Goal: Task Accomplishment & Management: Complete application form

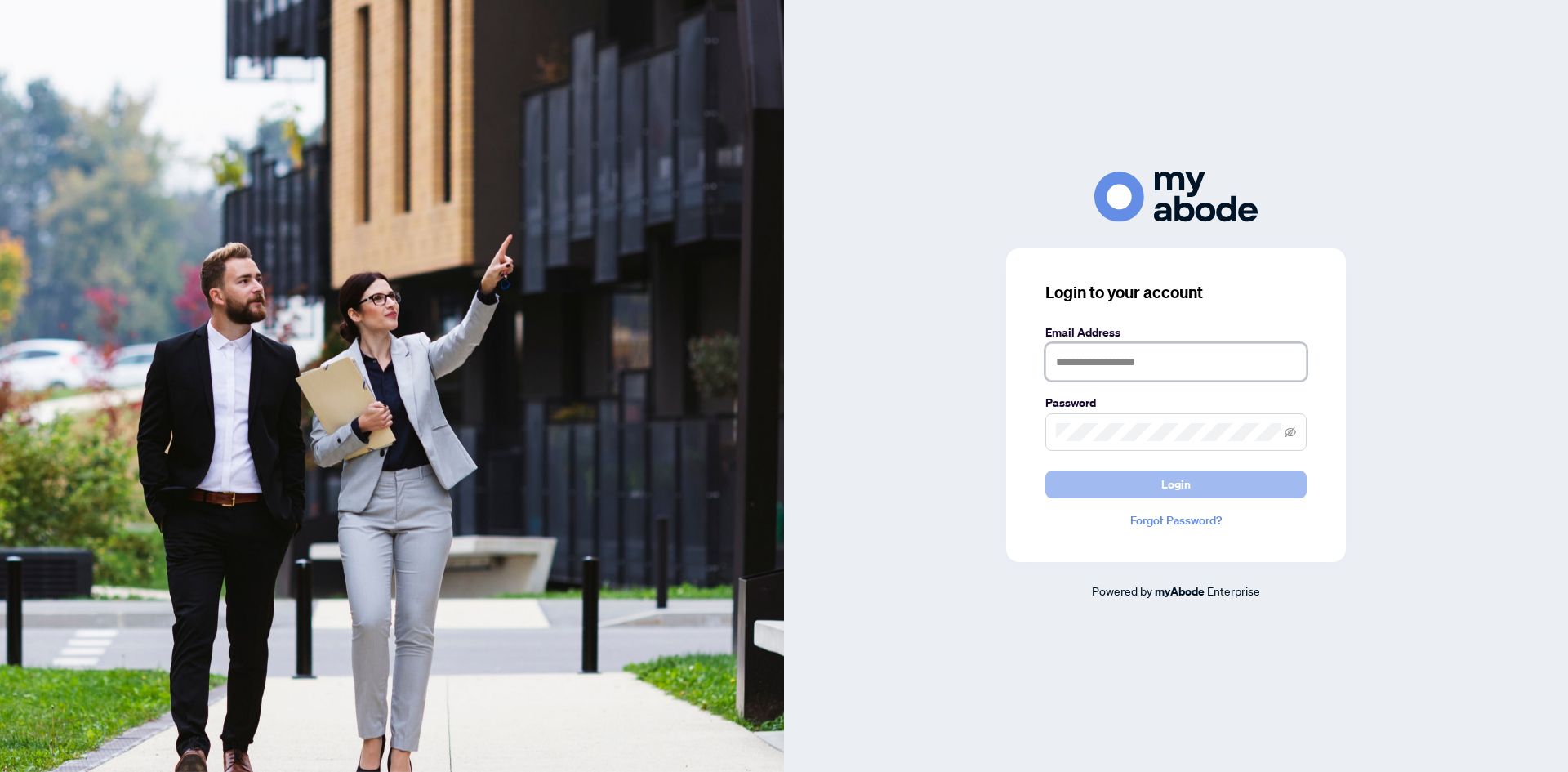
type input "**********"
click at [1171, 487] on span "Login" at bounding box center [1175, 483] width 29 height 26
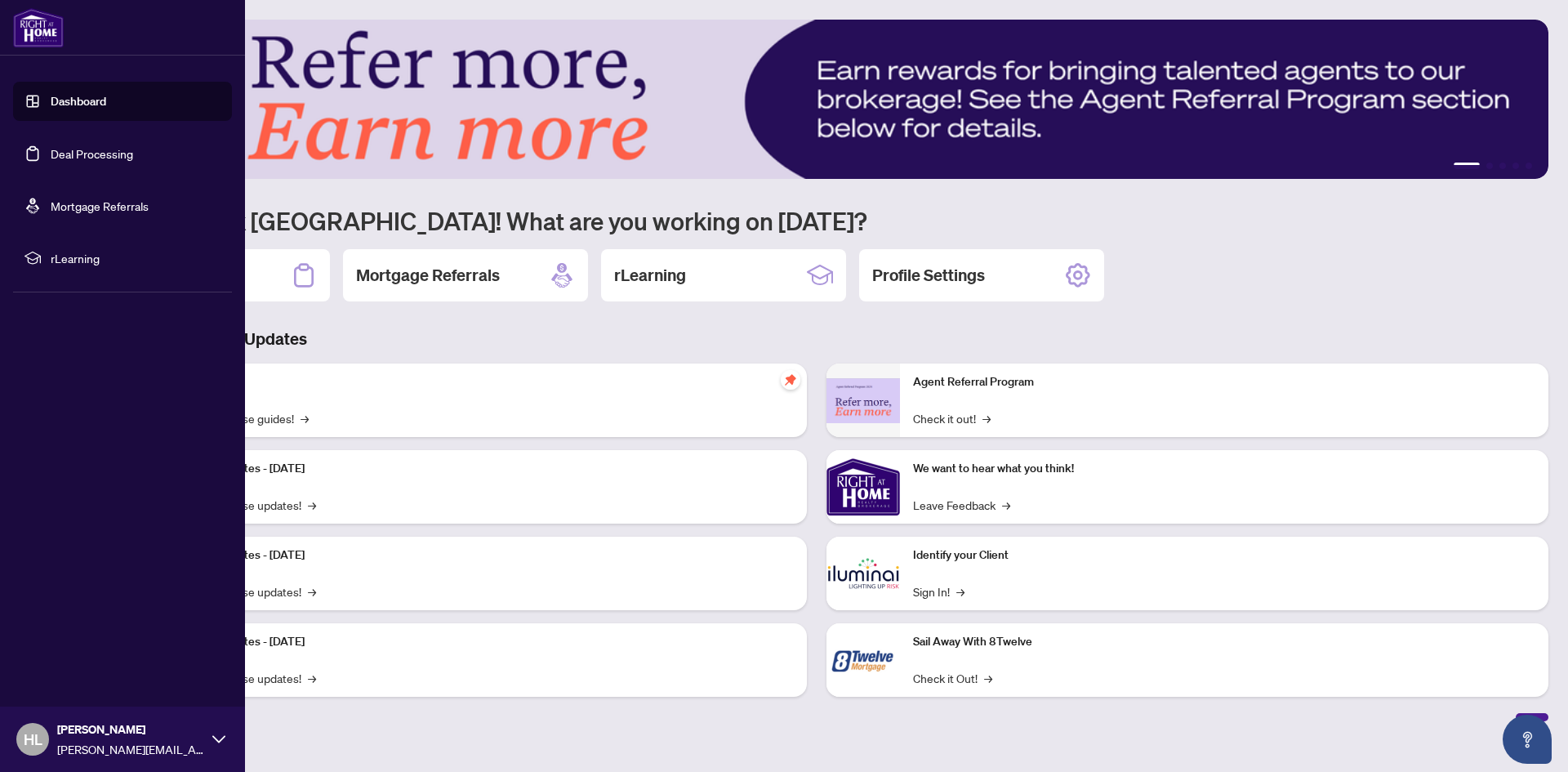
click at [82, 152] on link "Deal Processing" at bounding box center [92, 154] width 83 height 15
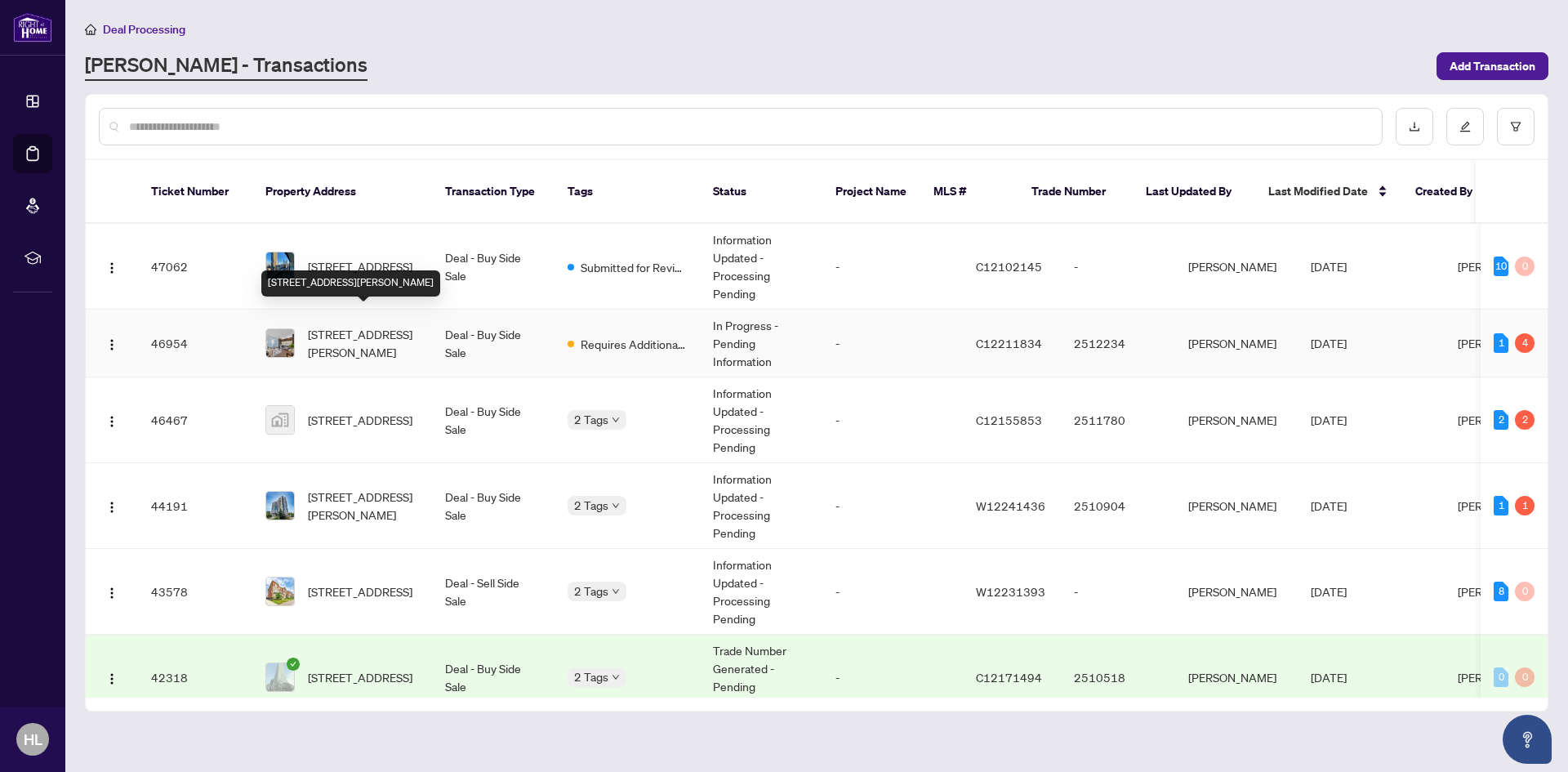
click at [365, 325] on span "[STREET_ADDRESS][PERSON_NAME]" at bounding box center [362, 343] width 111 height 36
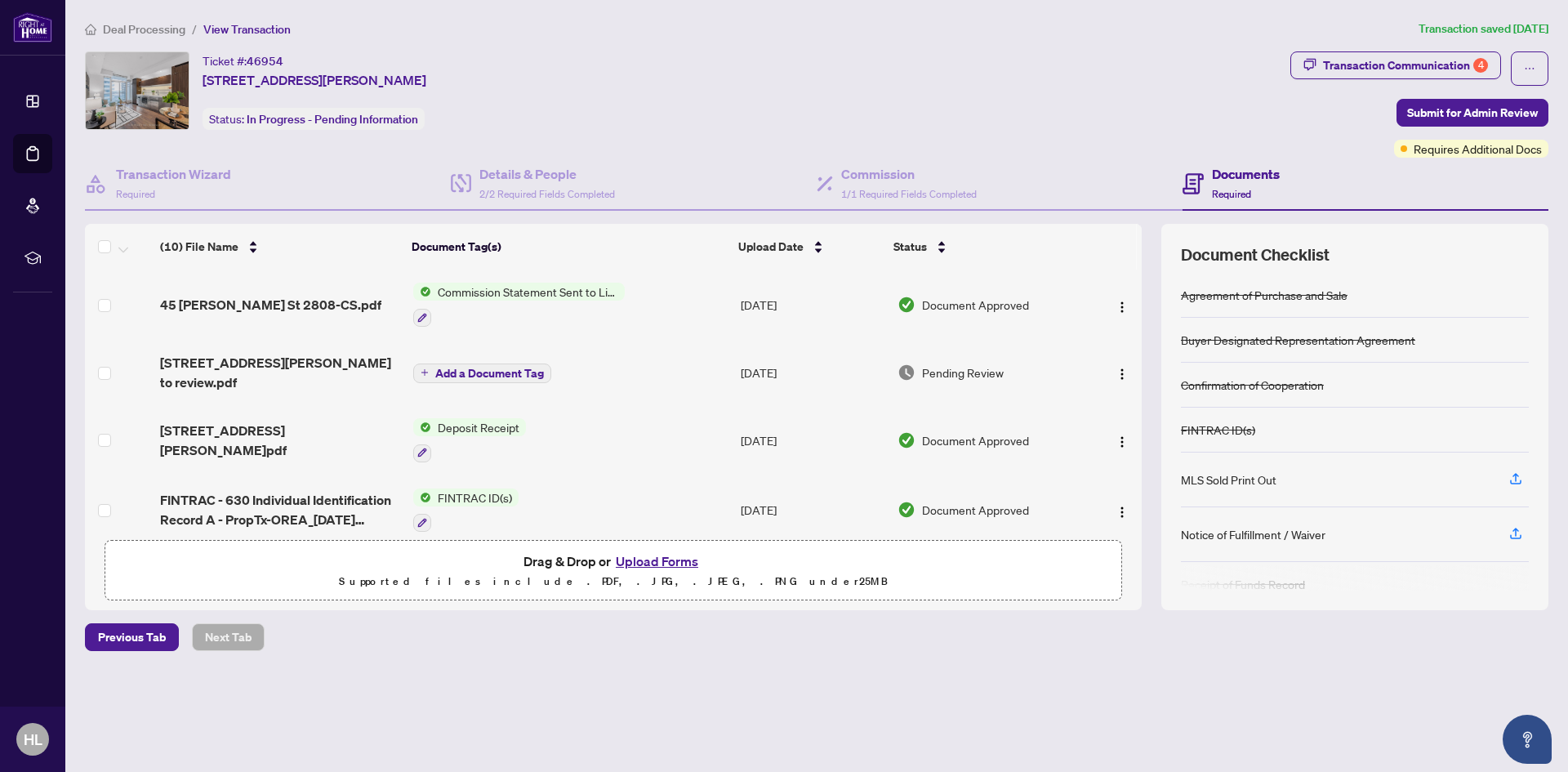
click at [642, 558] on button "Upload Forms" at bounding box center [657, 561] width 92 height 21
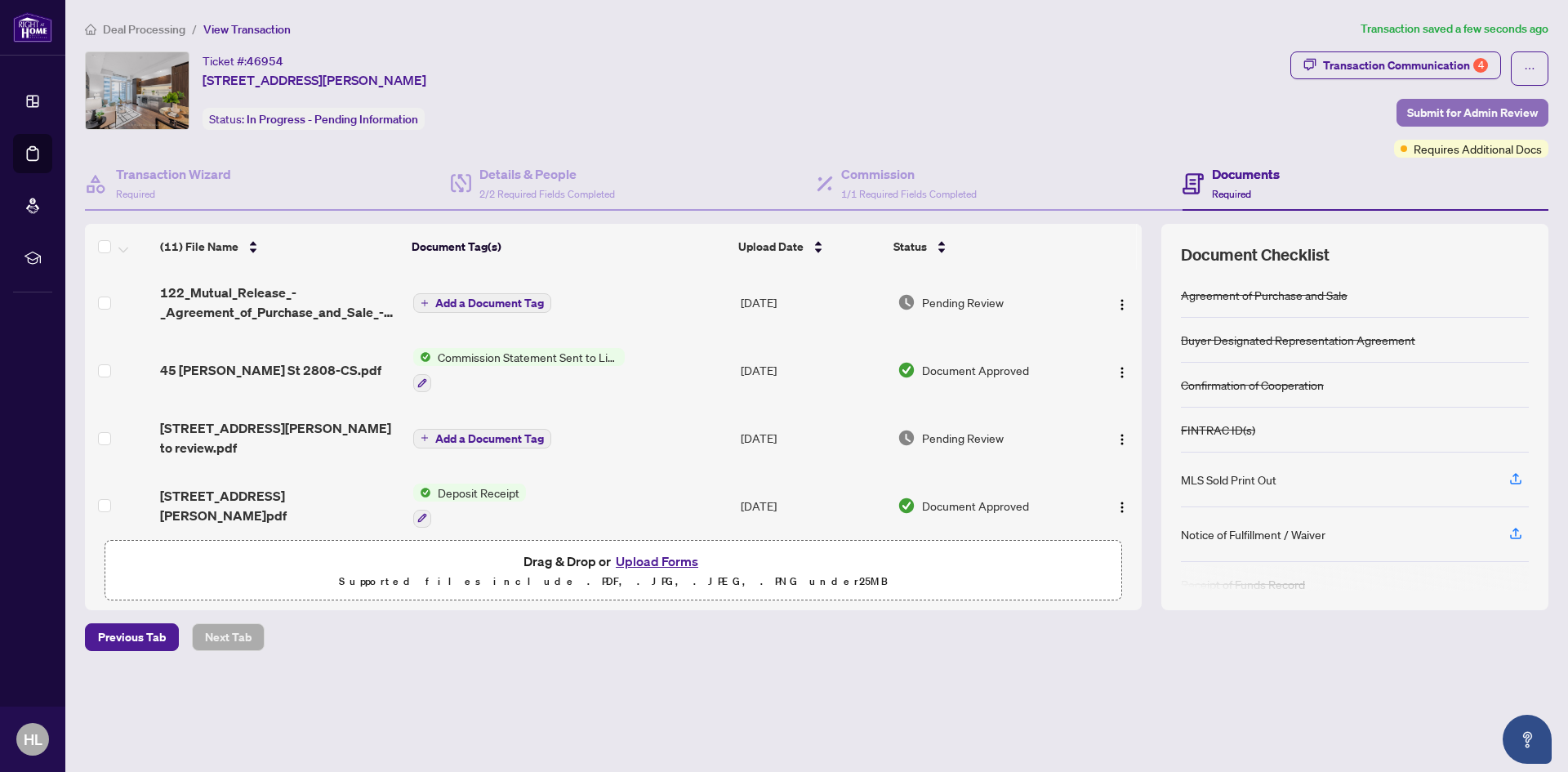
click at [1457, 112] on span "Submit for Admin Review" at bounding box center [1472, 112] width 131 height 26
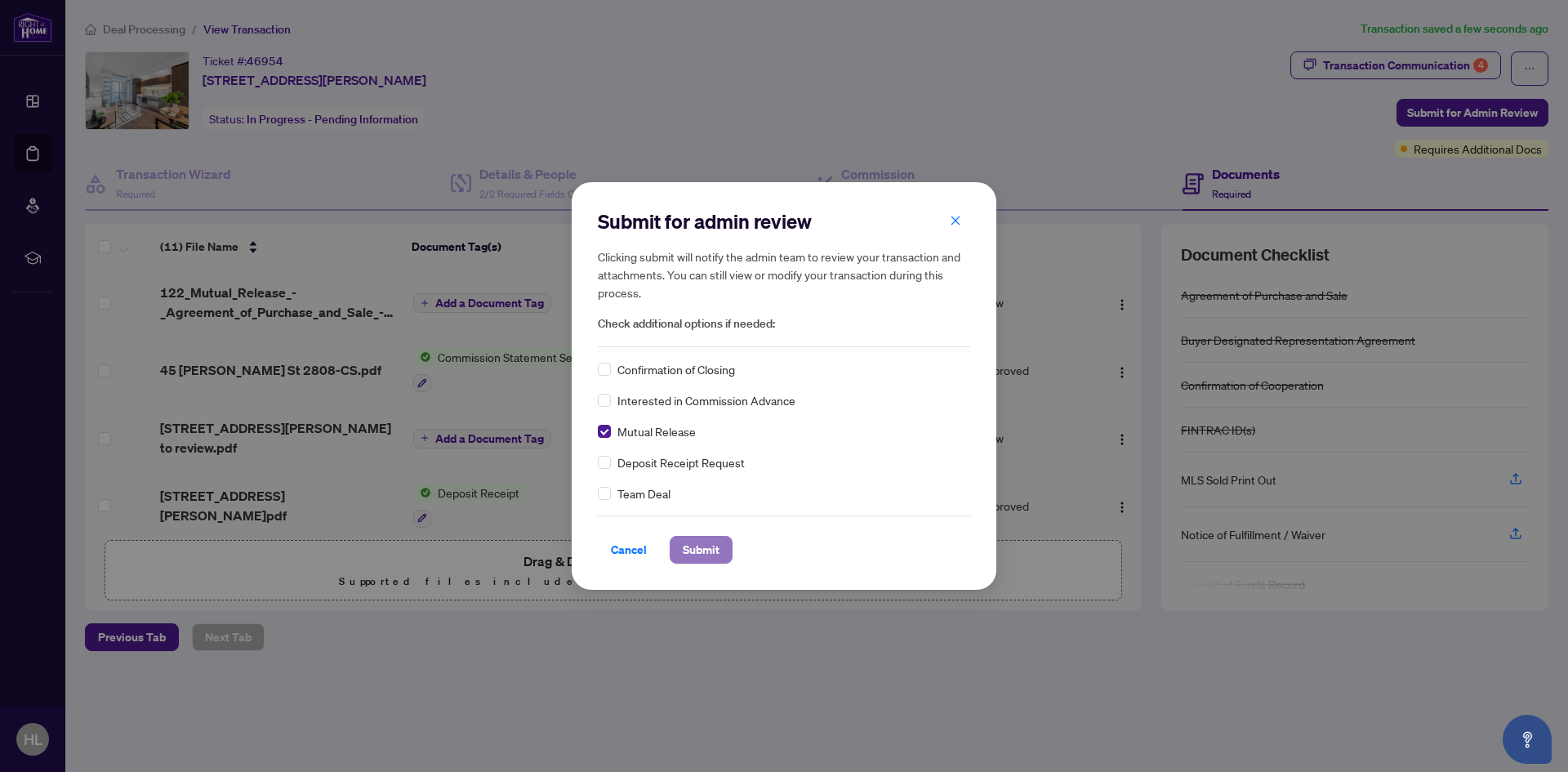
click at [700, 545] on span "Submit" at bounding box center [700, 549] width 36 height 26
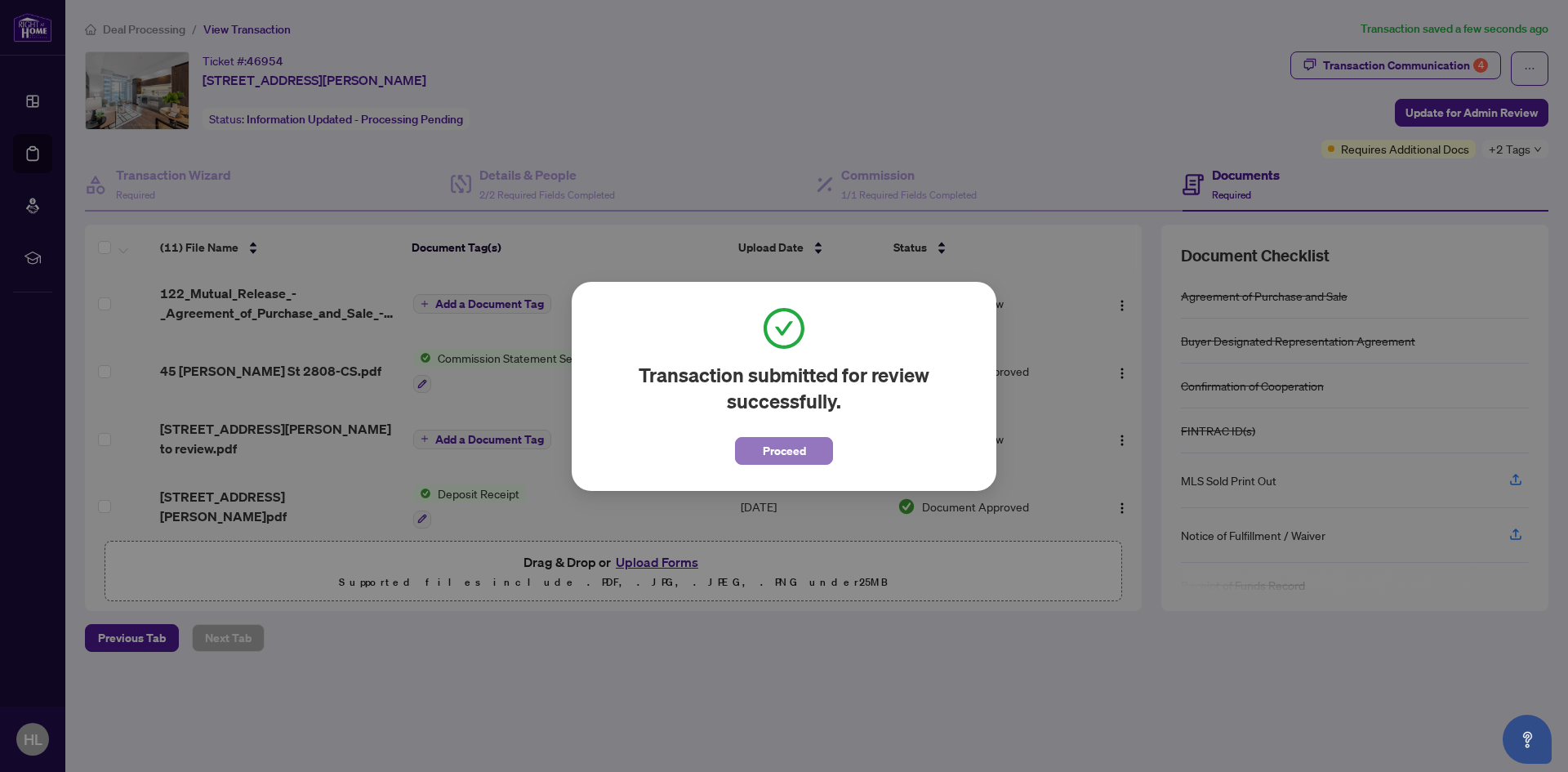
click at [780, 456] on span "Proceed" at bounding box center [784, 450] width 44 height 26
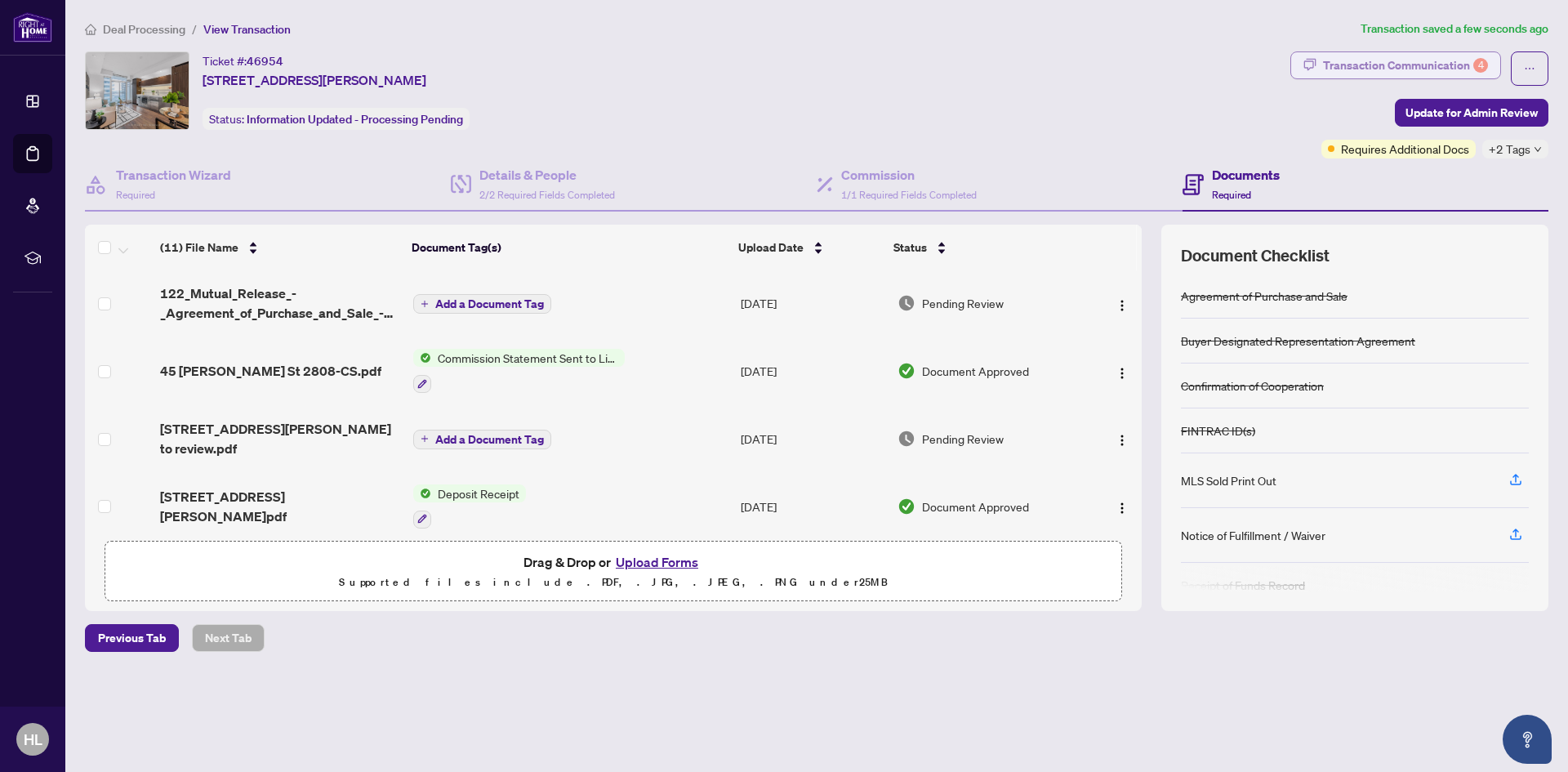
click at [1442, 69] on div "Transaction Communication 4" at bounding box center [1405, 65] width 165 height 26
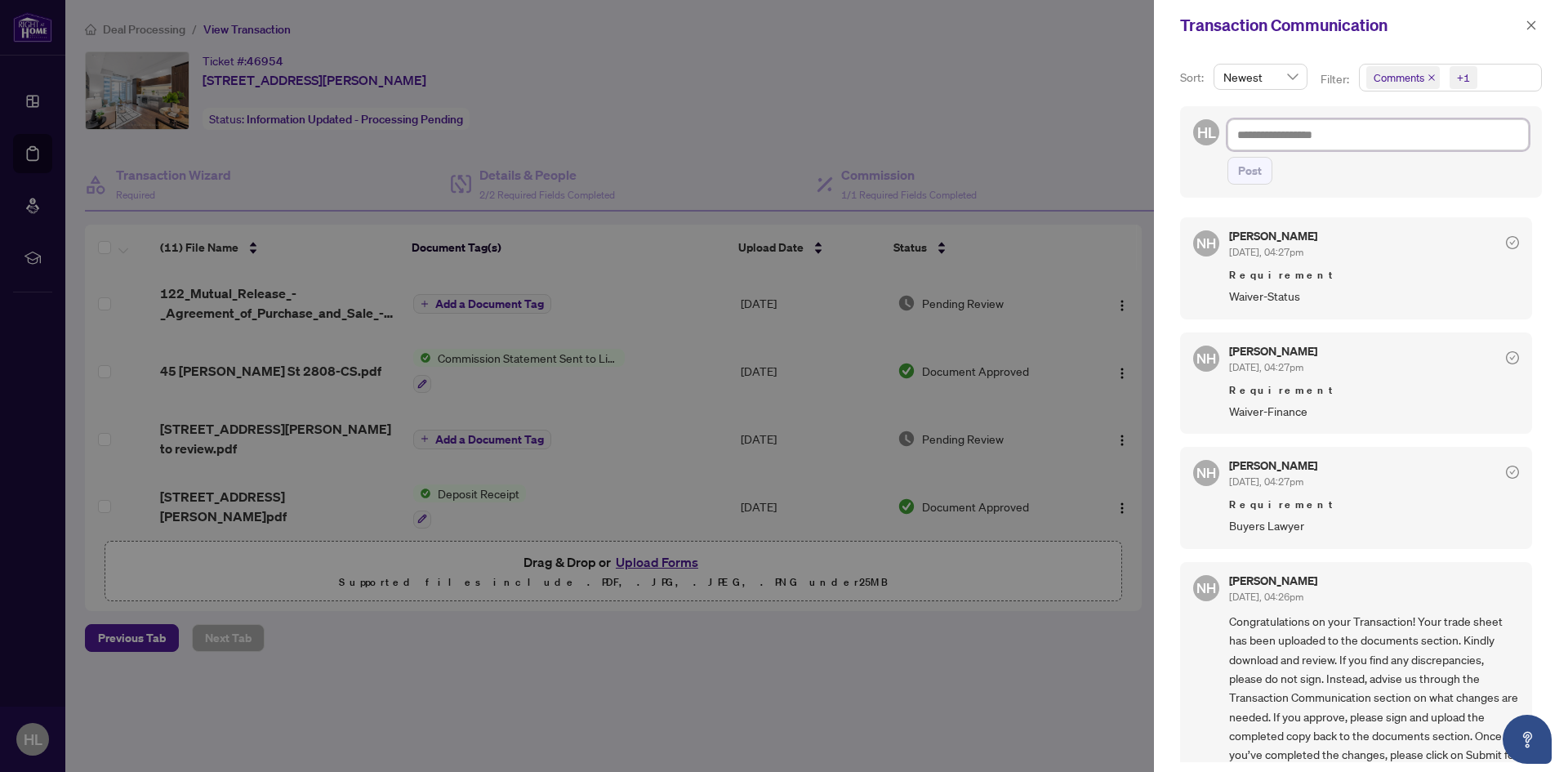
click at [1301, 136] on textarea at bounding box center [1377, 134] width 301 height 31
click at [1532, 28] on icon "close" at bounding box center [1531, 25] width 12 height 12
